Goal: Communication & Community: Ask a question

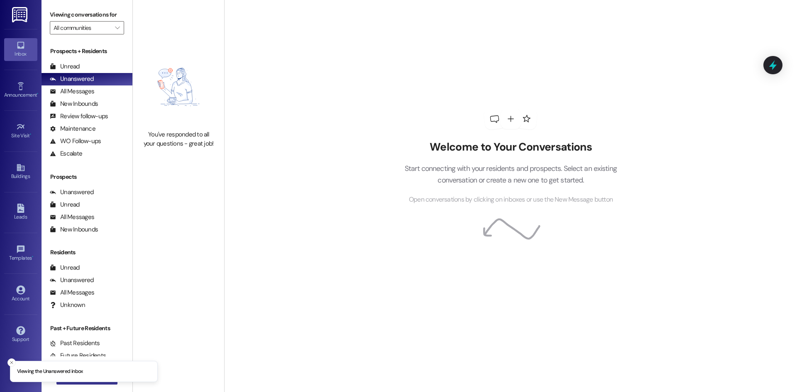
click at [103, 384] on button " New Message" at bounding box center [86, 378] width 61 height 13
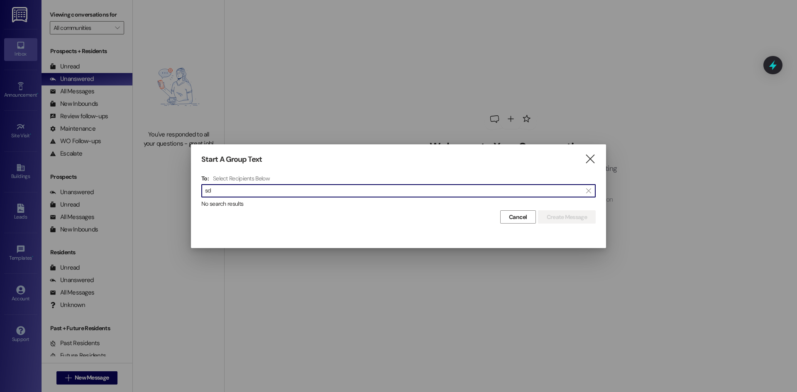
type input "s"
click at [595, 162] on icon "" at bounding box center [590, 159] width 11 height 9
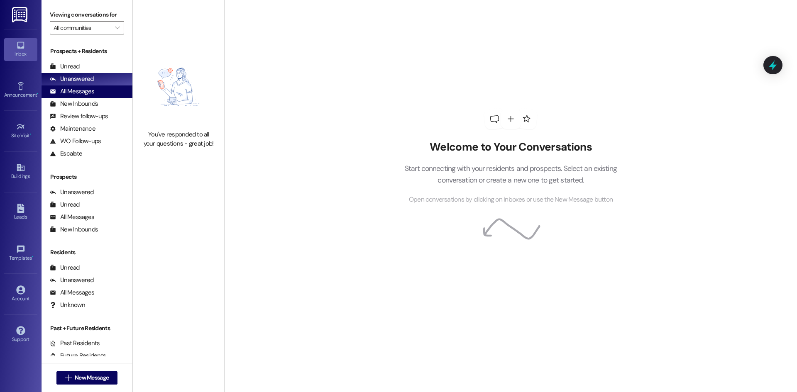
click at [94, 96] on div "All Messages (undefined)" at bounding box center [87, 92] width 91 height 12
click at [166, 223] on div "No messages yet. Send a message [DATE]!" at bounding box center [178, 196] width 91 height 392
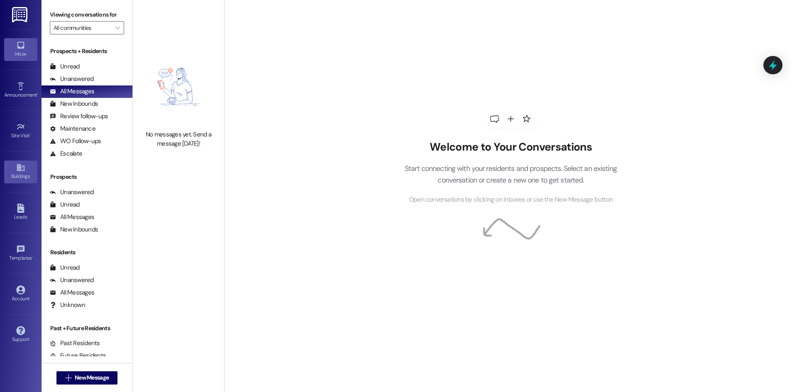
click at [29, 169] on link "Buildings" at bounding box center [20, 172] width 33 height 22
